Goal: Task Accomplishment & Management: Use online tool/utility

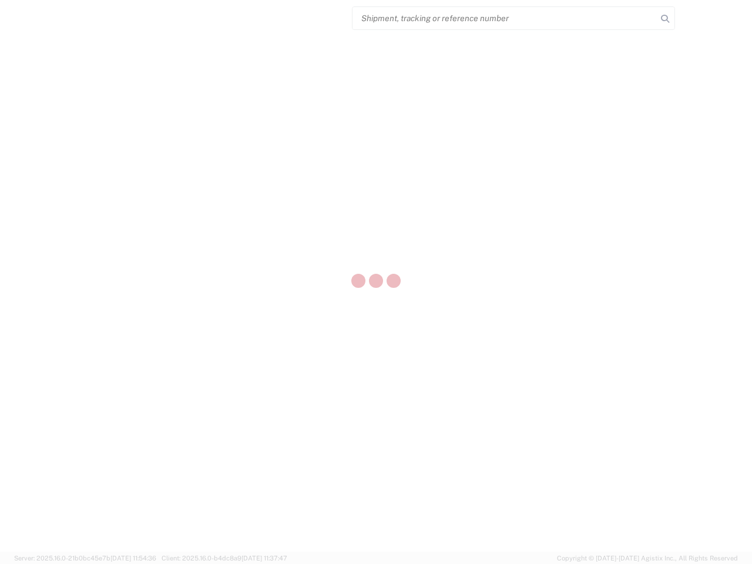
select select "US"
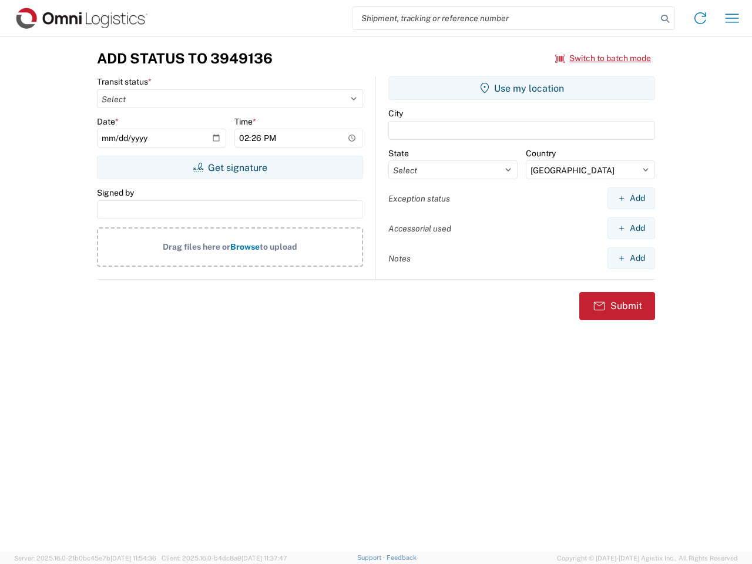
click at [505, 18] on input "search" at bounding box center [505, 18] width 304 height 22
click at [665, 19] on icon at bounding box center [665, 19] width 16 height 16
click at [700, 18] on icon at bounding box center [700, 18] width 19 height 19
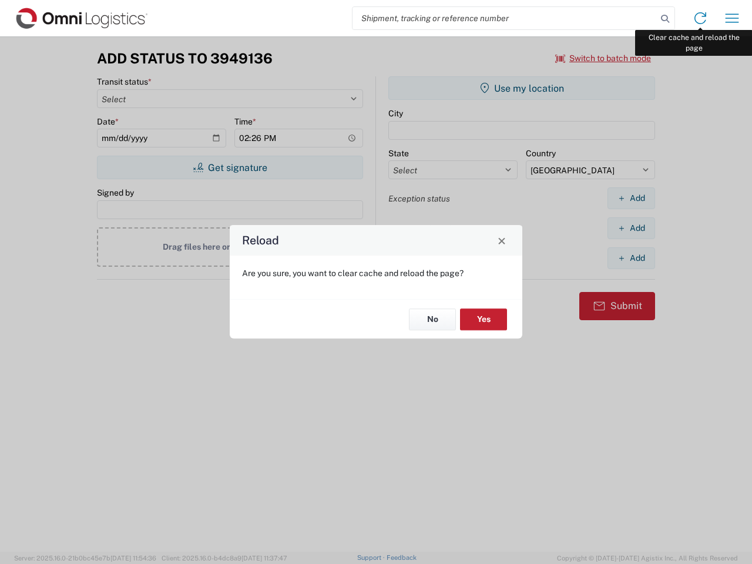
click at [732, 18] on div "Reload Are you sure, you want to clear cache and reload the page? No Yes" at bounding box center [376, 282] width 752 height 564
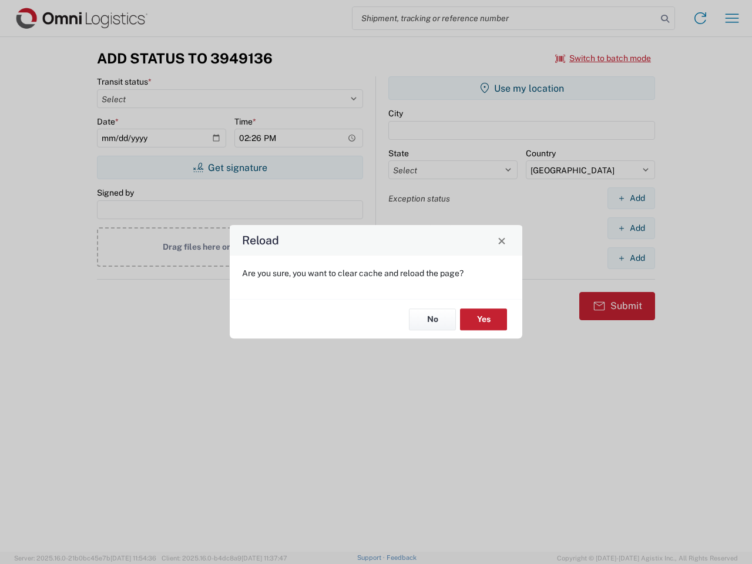
click at [603, 58] on div "Reload Are you sure, you want to clear cache and reload the page? No Yes" at bounding box center [376, 282] width 752 height 564
click at [230, 167] on div "Reload Are you sure, you want to clear cache and reload the page? No Yes" at bounding box center [376, 282] width 752 height 564
click at [522, 88] on div "Reload Are you sure, you want to clear cache and reload the page? No Yes" at bounding box center [376, 282] width 752 height 564
click at [631, 198] on div "Reload Are you sure, you want to clear cache and reload the page? No Yes" at bounding box center [376, 282] width 752 height 564
click at [631, 228] on div "Reload Are you sure, you want to clear cache and reload the page? No Yes" at bounding box center [376, 282] width 752 height 564
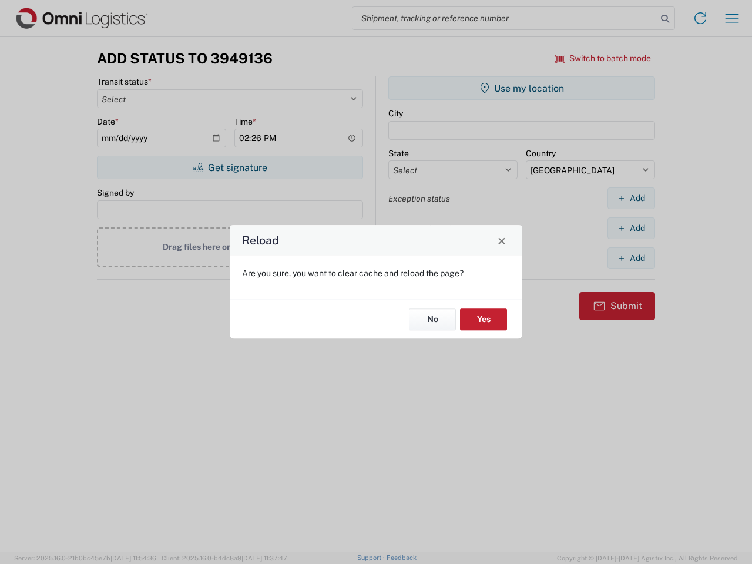
click at [631, 258] on div "Reload Are you sure, you want to clear cache and reload the page? No Yes" at bounding box center [376, 282] width 752 height 564
